Goal: Transaction & Acquisition: Obtain resource

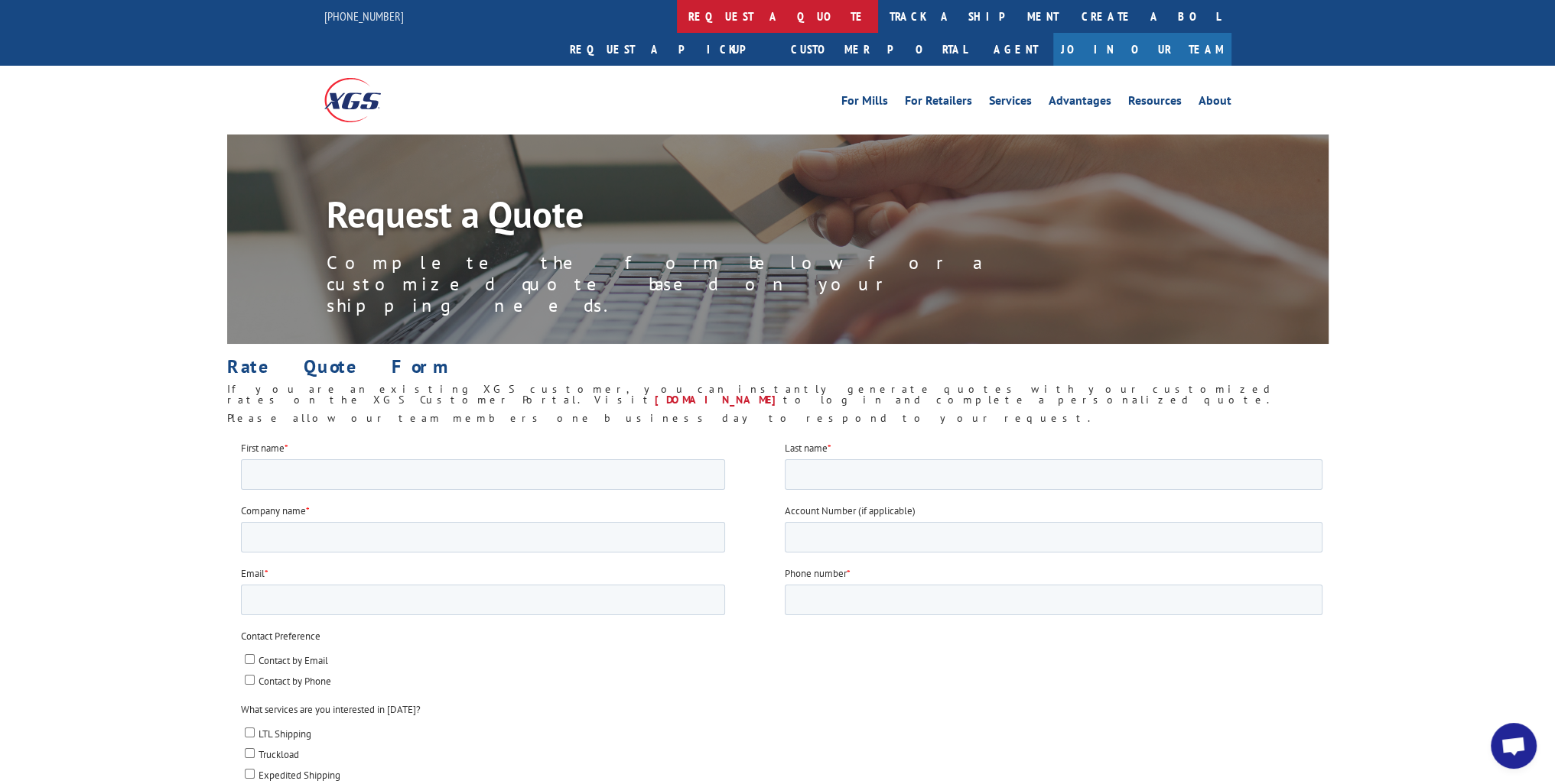
click at [677, 17] on link "request a quote" at bounding box center [777, 16] width 201 height 33
click at [818, 542] on input "Account Number (if applicable)" at bounding box center [1053, 536] width 538 height 30
click at [783, 393] on link "[DOMAIN_NAME]" at bounding box center [719, 400] width 129 height 14
